Goal: Navigation & Orientation: Find specific page/section

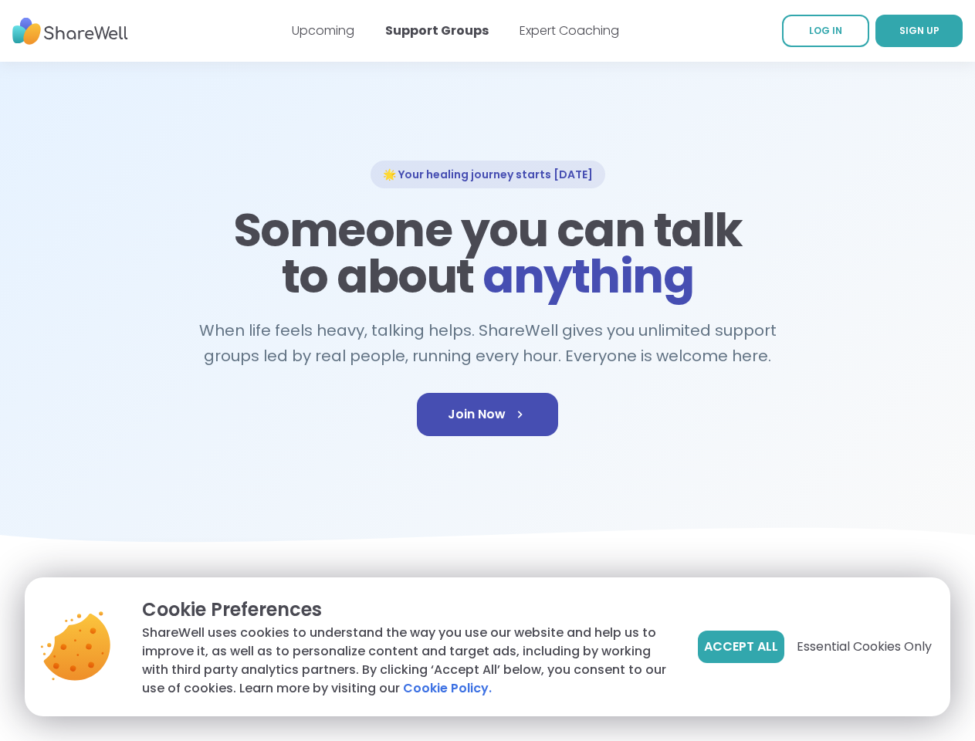
click at [739, 647] on span "Accept All" at bounding box center [741, 647] width 74 height 19
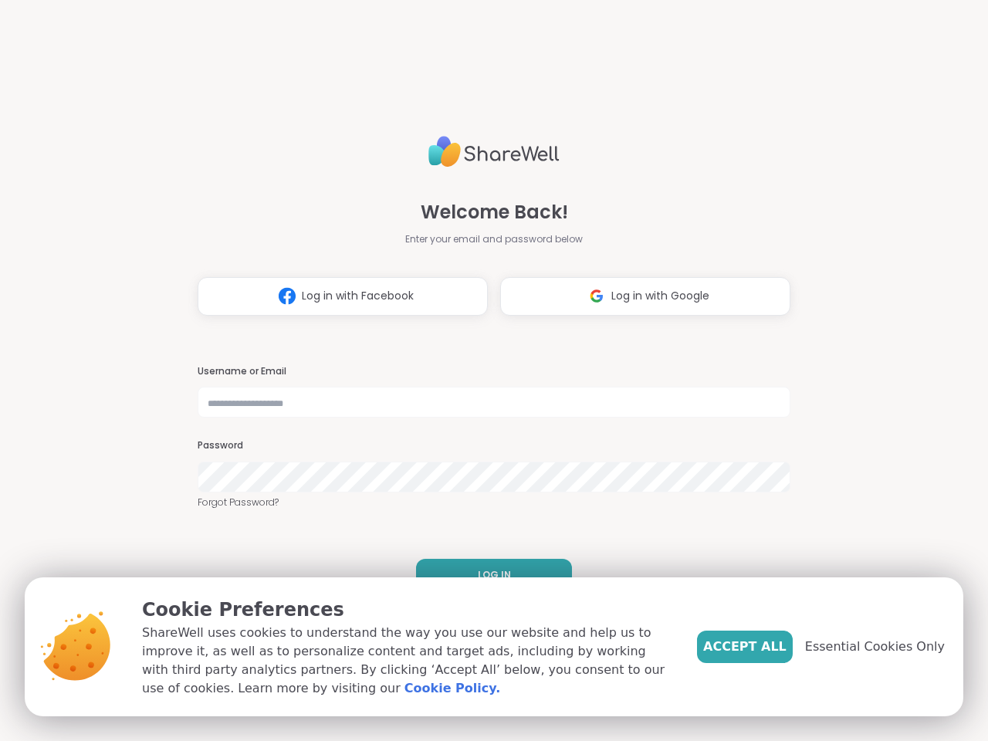
click at [487, 370] on h3 "Username or Email" at bounding box center [494, 371] width 593 height 13
click at [337, 296] on span "Log in with Facebook" at bounding box center [358, 296] width 112 height 16
click at [639, 296] on span "Log in with Google" at bounding box center [660, 296] width 98 height 16
click at [488, 575] on span "LOG IN" at bounding box center [494, 575] width 33 height 14
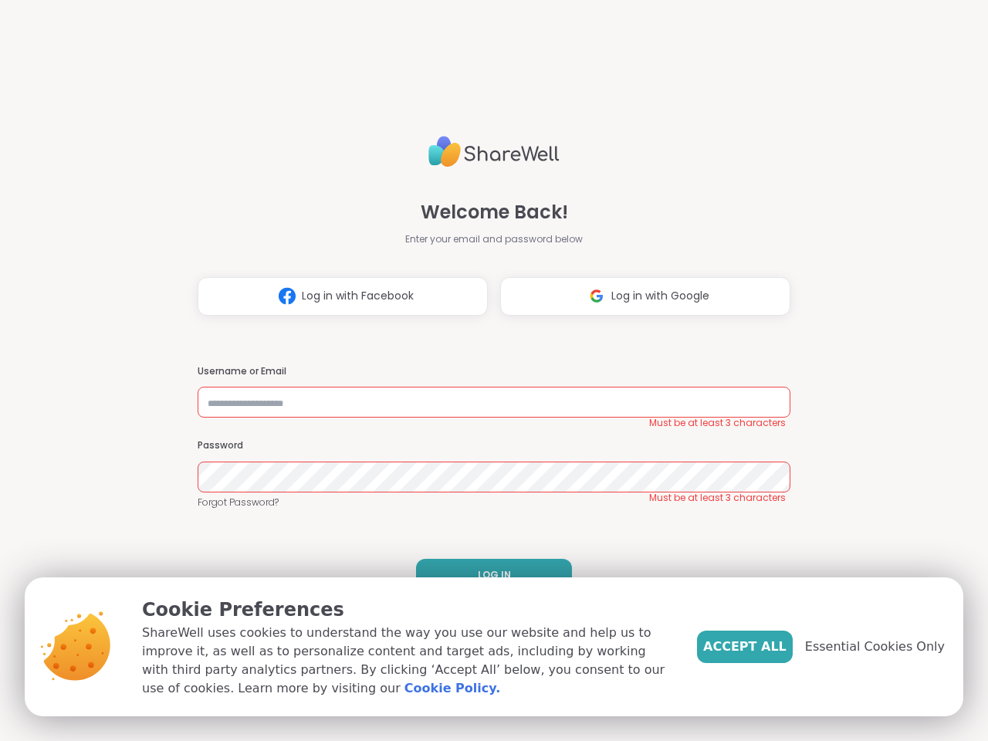
click at [770, 647] on span "Accept All" at bounding box center [744, 647] width 83 height 19
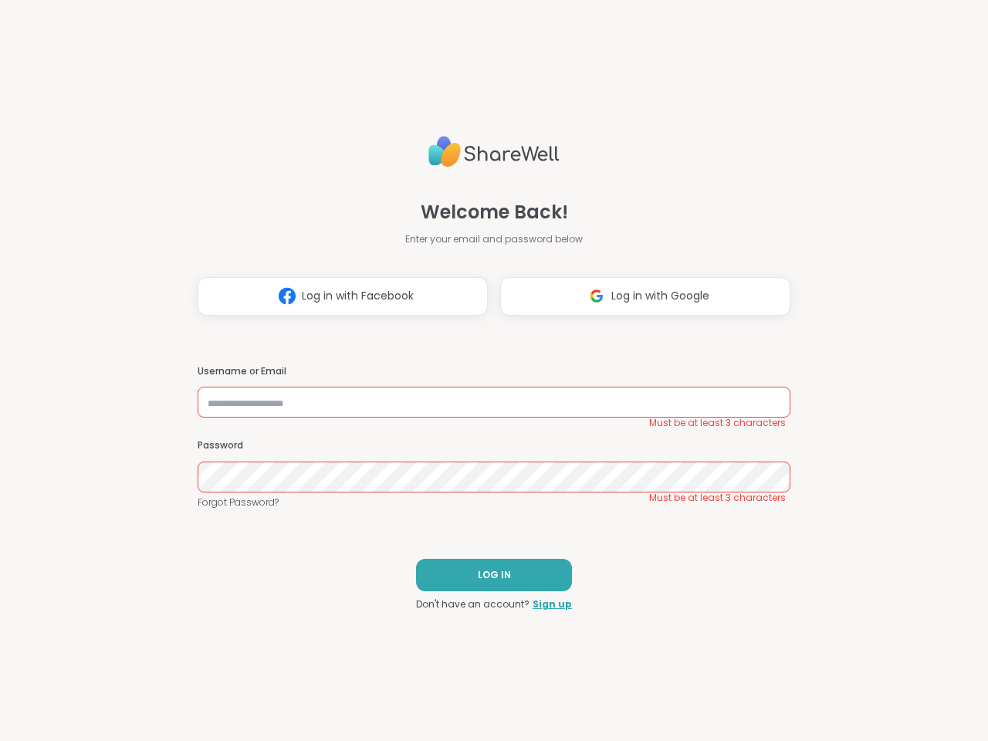
click at [884, 647] on div "Welcome Back! Enter your email and password below Log in with Facebook Log in w…" at bounding box center [494, 370] width 988 height 741
